Goal: Information Seeking & Learning: Learn about a topic

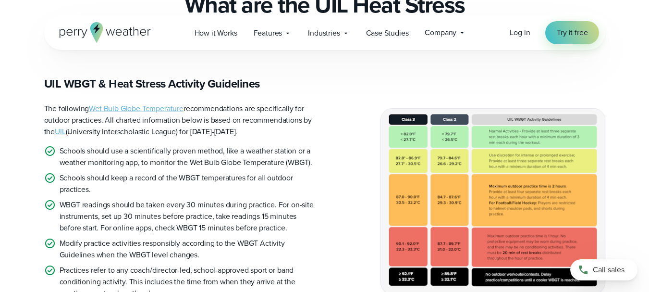
scroll to position [288, 0]
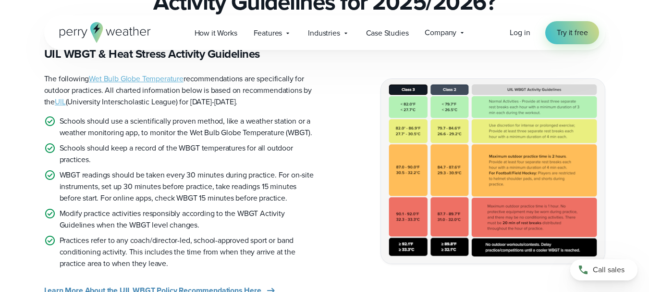
click at [445, 158] on img at bounding box center [493, 171] width 224 height 184
click at [480, 129] on img at bounding box center [493, 171] width 224 height 184
click at [480, 130] on img at bounding box center [493, 171] width 224 height 184
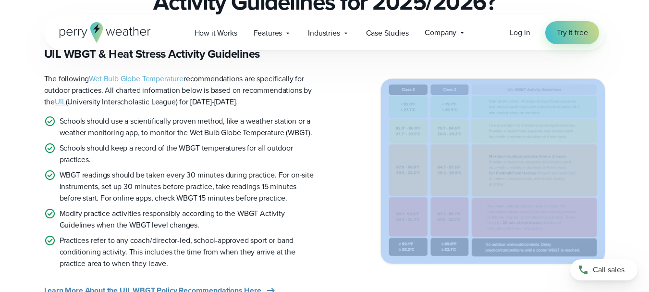
drag, startPoint x: 437, startPoint y: 85, endPoint x: 462, endPoint y: 160, distance: 79.8
click at [494, 154] on div "UIL WBGT & Heat Stress Activity Guidelines The following Wet Bulb Globe Tempera…" at bounding box center [324, 171] width 561 height 250
click at [392, 184] on img at bounding box center [493, 171] width 224 height 184
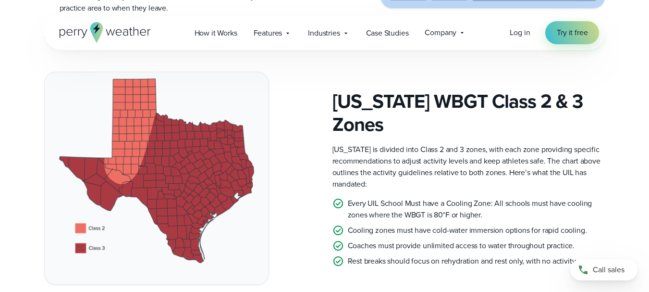
scroll to position [399, 0]
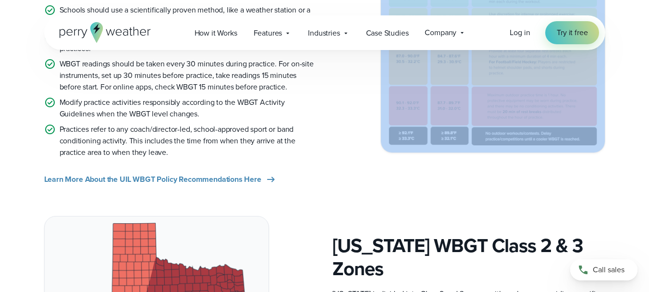
click at [361, 139] on div "UIL WBGT & Heat Stress Activity Guidelines The following Wet Bulb Globe Tempera…" at bounding box center [324, 60] width 561 height 250
click at [418, 112] on img at bounding box center [493, 60] width 224 height 184
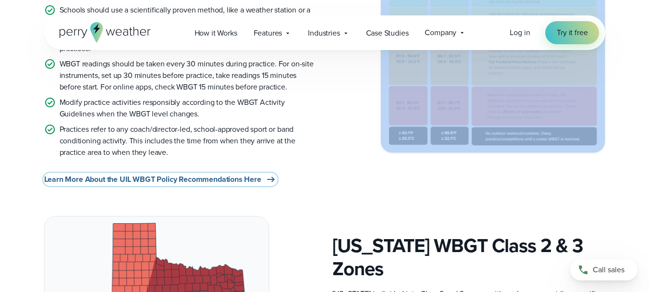
click at [138, 174] on span "Learn More About the UIL WBGT Policy Recommendations Here" at bounding box center [152, 179] width 217 height 12
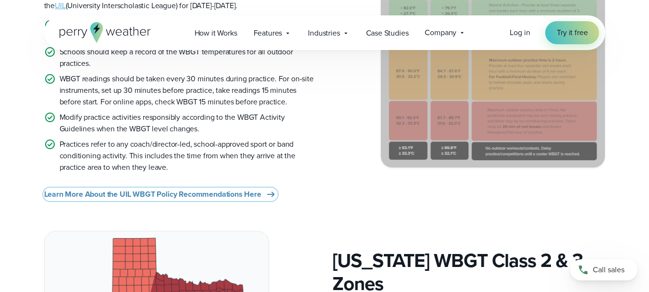
scroll to position [159, 0]
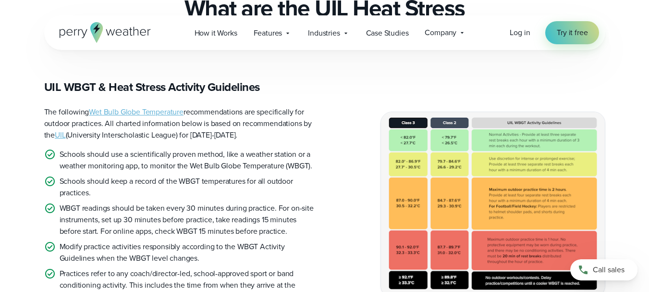
scroll to position [303, 0]
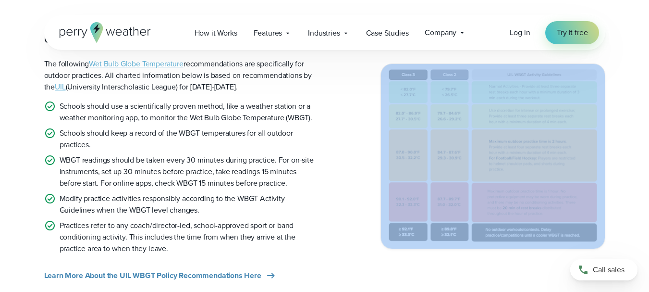
drag, startPoint x: 380, startPoint y: 65, endPoint x: 541, endPoint y: 84, distance: 162.1
click at [541, 84] on div "UIL WBGT & Heat Stress Activity Guidelines The following Wet Bulb Globe Tempera…" at bounding box center [324, 156] width 561 height 250
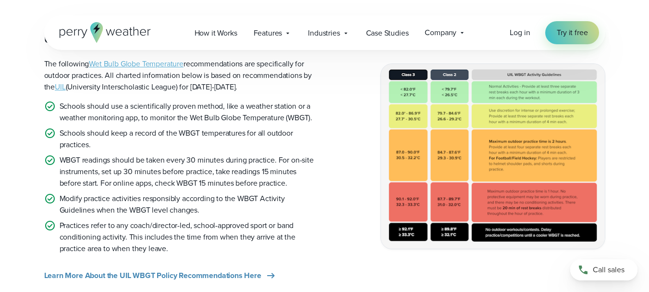
click at [149, 16] on div "Open Menu Log in Try it free How it Works" at bounding box center [324, 32] width 561 height 35
